Goal: Task Accomplishment & Management: Use online tool/utility

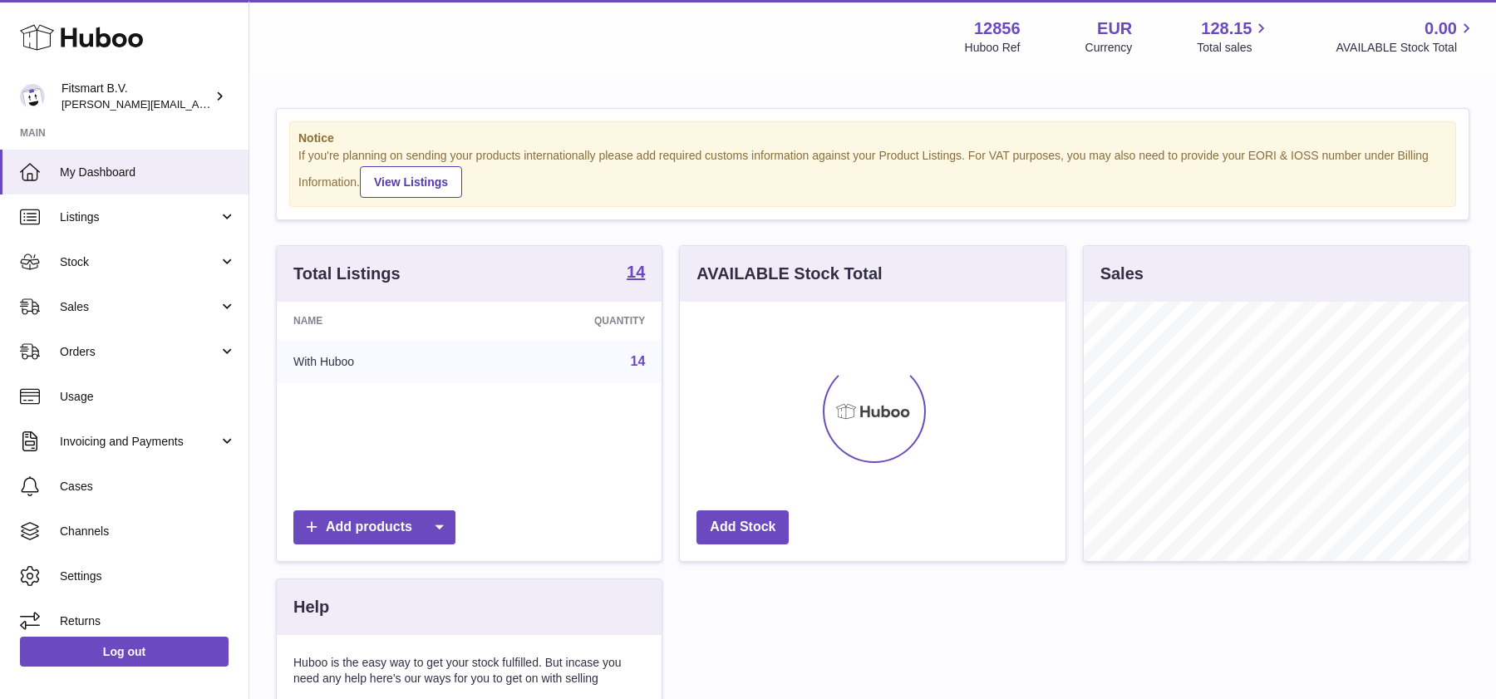
scroll to position [258, 385]
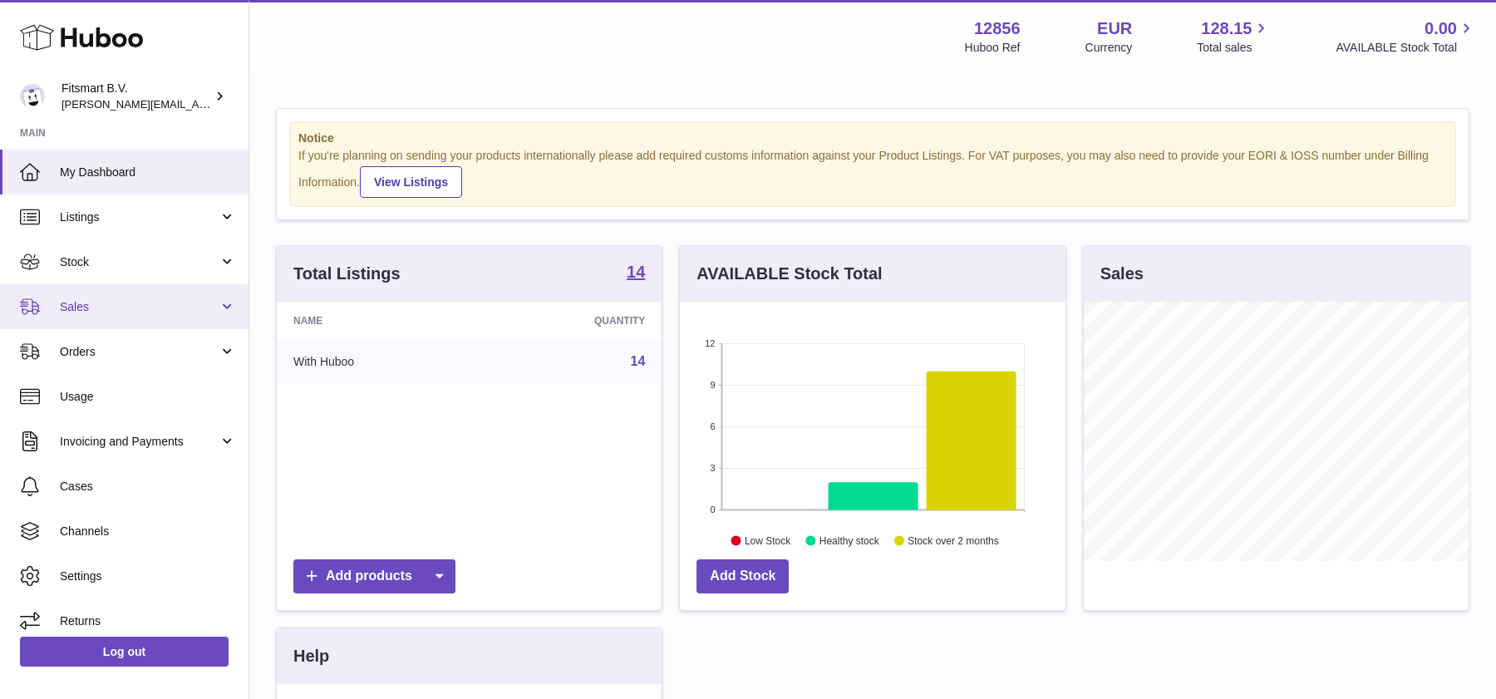
click at [139, 314] on link "Sales" at bounding box center [124, 306] width 248 height 45
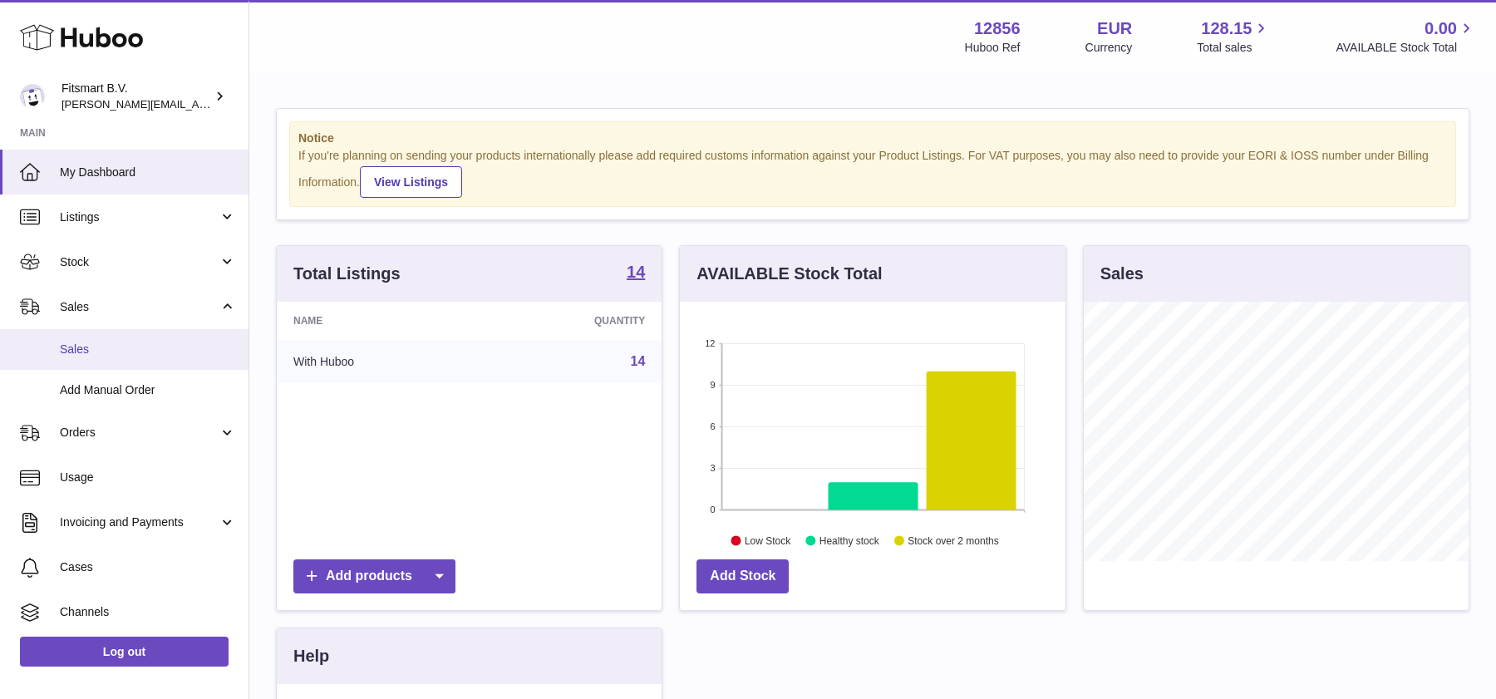
click at [130, 344] on span "Sales" at bounding box center [148, 350] width 176 height 16
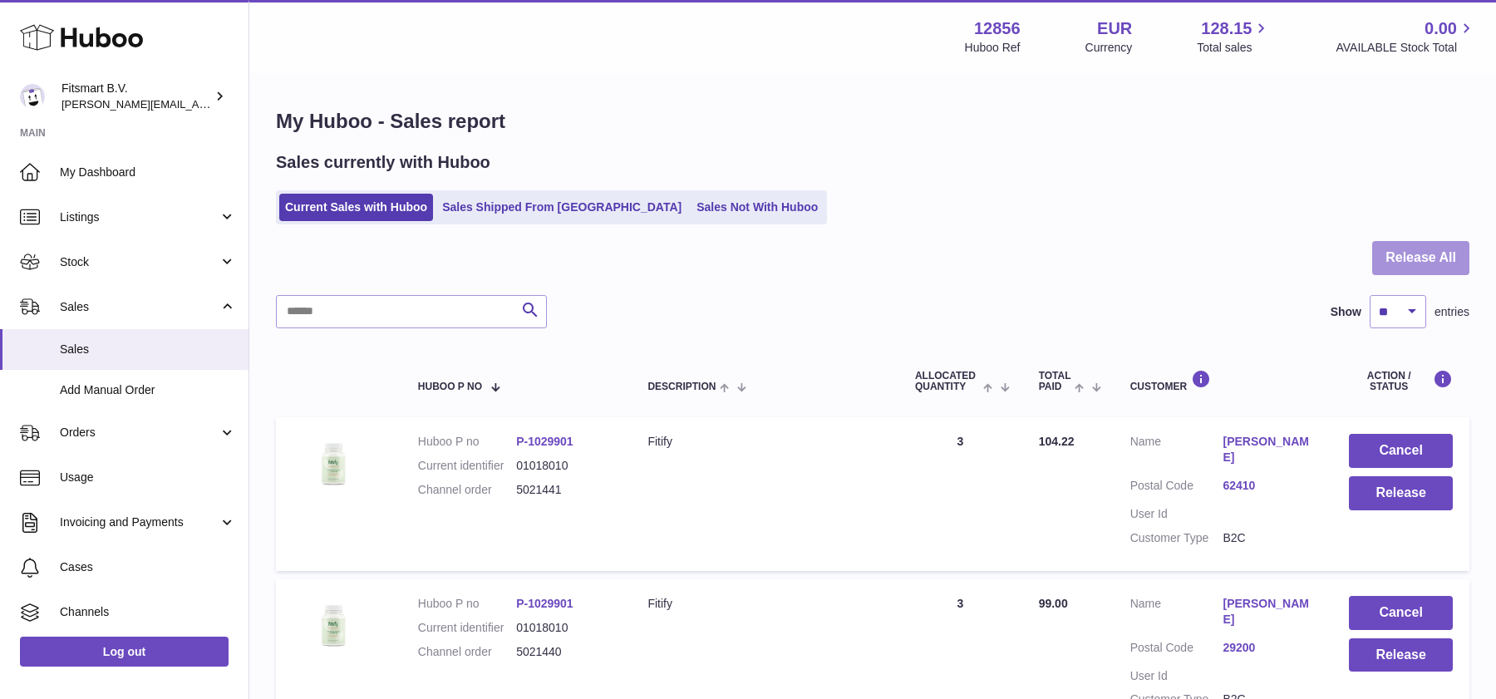
click at [1409, 250] on button "Release All" at bounding box center [1420, 258] width 97 height 34
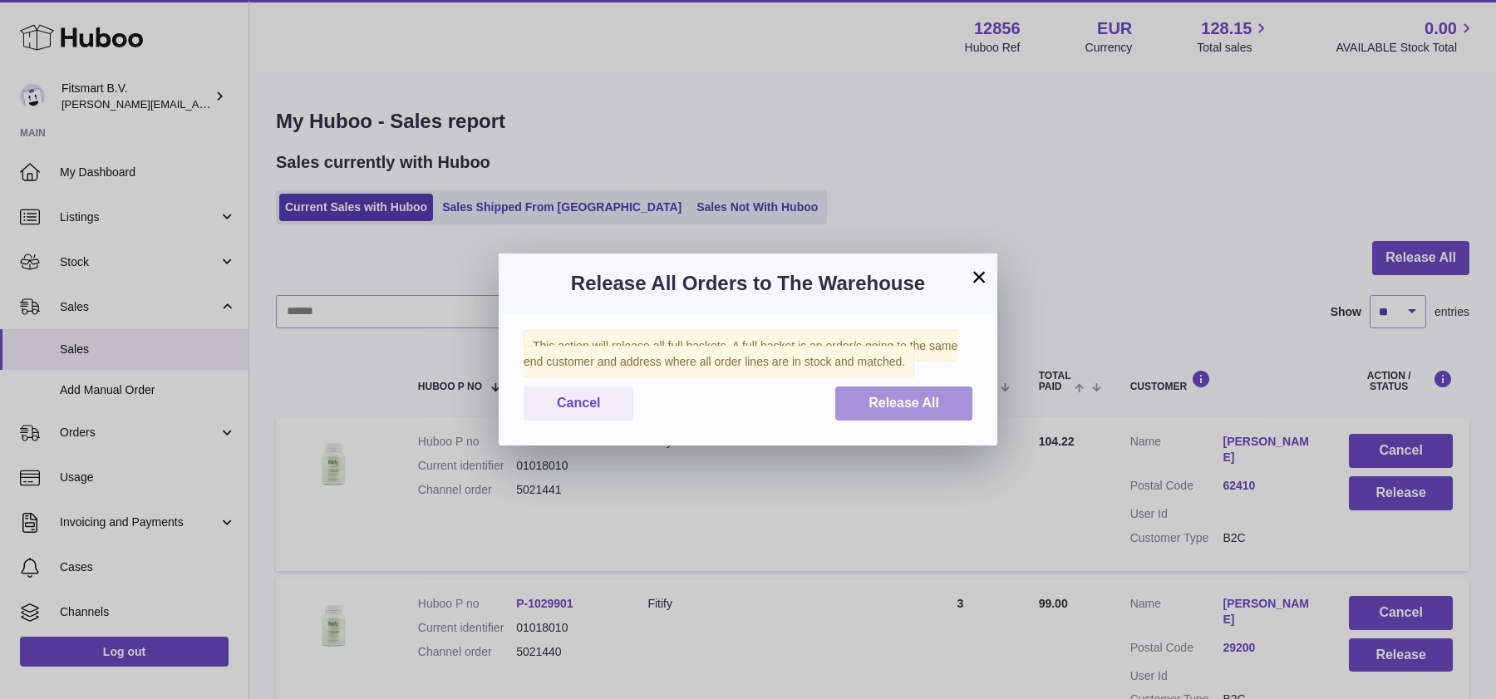
click at [897, 406] on span "Release All" at bounding box center [903, 403] width 71 height 14
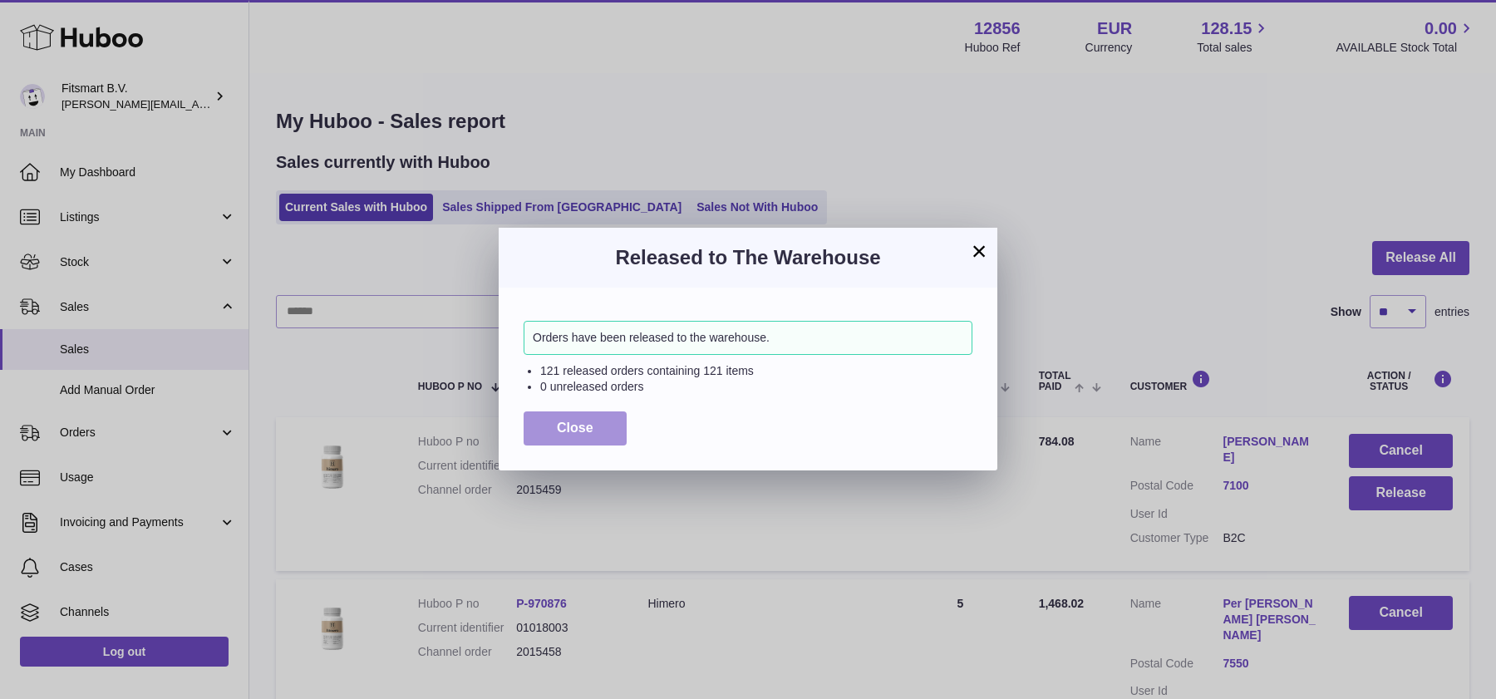
click at [617, 434] on button "Close" at bounding box center [575, 428] width 103 height 34
